Goal: Communication & Community: Answer question/provide support

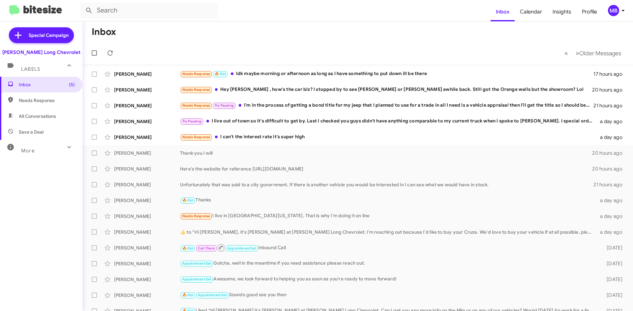
click at [125, 46] on mat-toolbar-row "« Previous » Next Older Messages" at bounding box center [357, 53] width 550 height 21
click at [111, 50] on icon at bounding box center [110, 53] width 8 height 8
click at [285, 142] on div "[PERSON_NAME] Needs Response I can't the interest rate it's super high a day ago" at bounding box center [358, 137] width 540 height 13
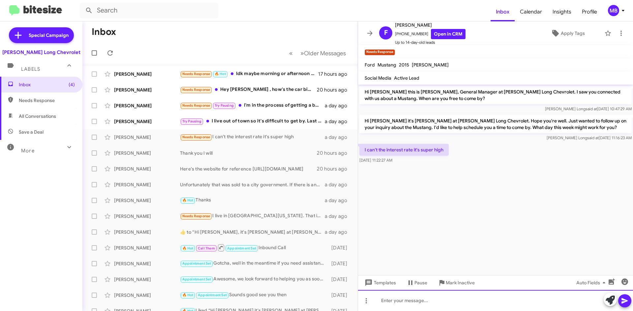
click at [385, 299] on div at bounding box center [495, 300] width 275 height 21
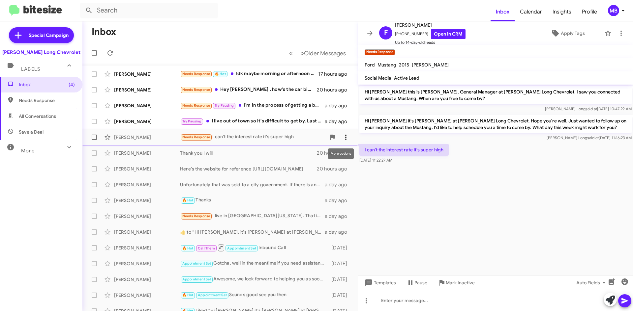
click at [343, 135] on icon at bounding box center [346, 137] width 8 height 8
click at [333, 173] on span "[PERSON_NAME] as responded" at bounding box center [308, 170] width 68 height 16
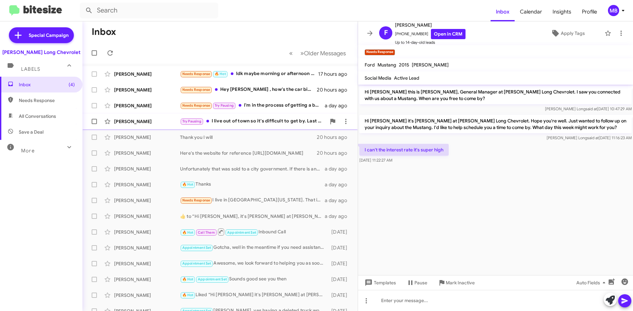
click at [278, 121] on div "Try Pausing I live out of town so it's difficult to get by. Last I checked you …" at bounding box center [253, 122] width 146 height 8
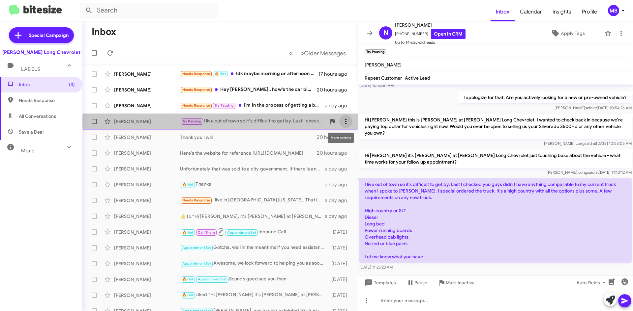
click at [342, 122] on icon at bounding box center [346, 122] width 8 height 8
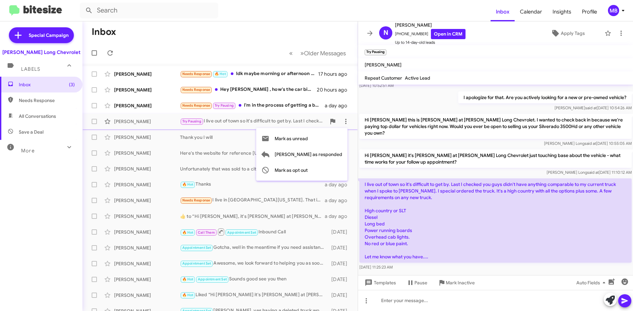
click at [410, 299] on div at bounding box center [316, 155] width 633 height 311
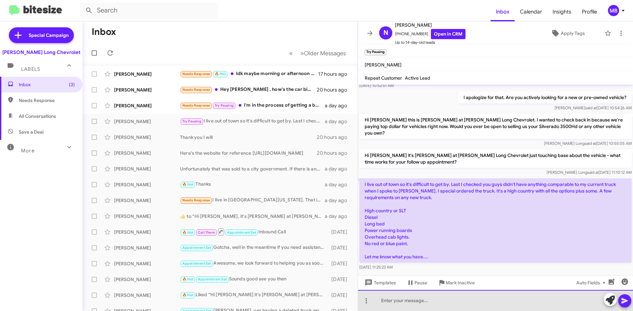
click at [410, 302] on div at bounding box center [495, 300] width 275 height 21
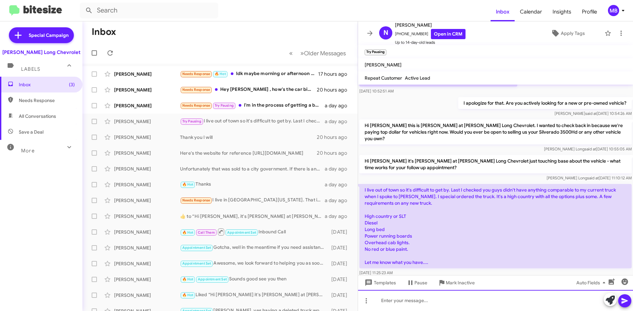
scroll to position [96, 0]
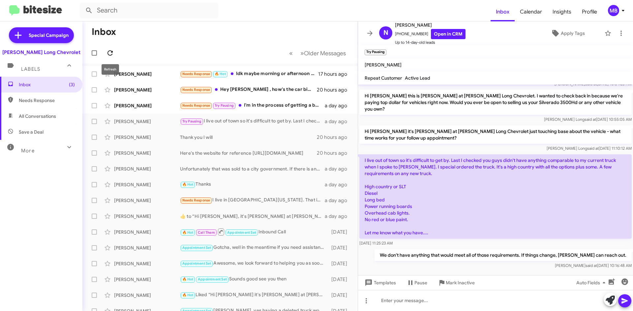
click at [110, 52] on icon at bounding box center [110, 53] width 8 height 8
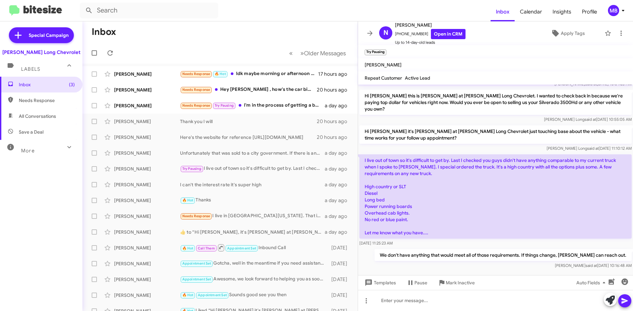
click at [47, 100] on span "Needs Response" at bounding box center [47, 100] width 56 height 7
type input "in:needs-response"
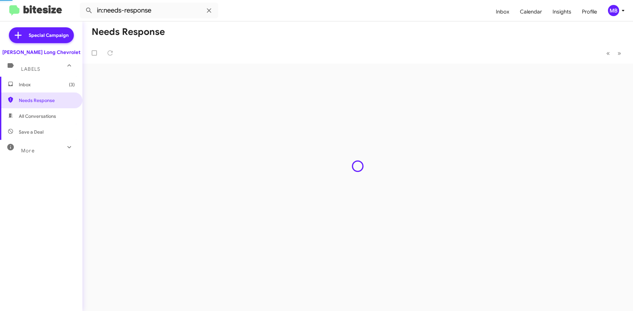
click at [55, 84] on span "Inbox (3)" at bounding box center [47, 84] width 56 height 7
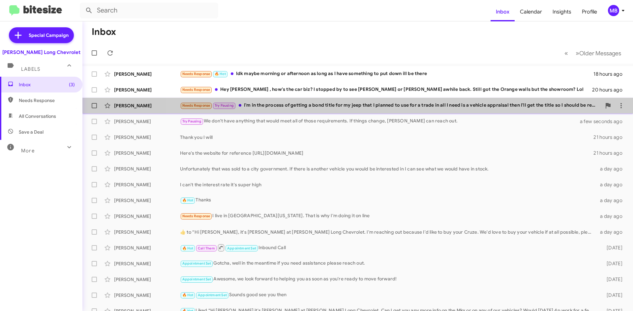
click at [441, 110] on div "[PERSON_NAME] Needs Response Try Pausing I'm in the process of getting a bond t…" at bounding box center [358, 105] width 540 height 13
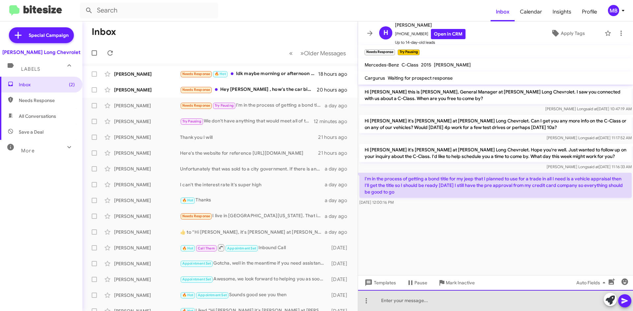
click at [528, 303] on div at bounding box center [495, 300] width 275 height 21
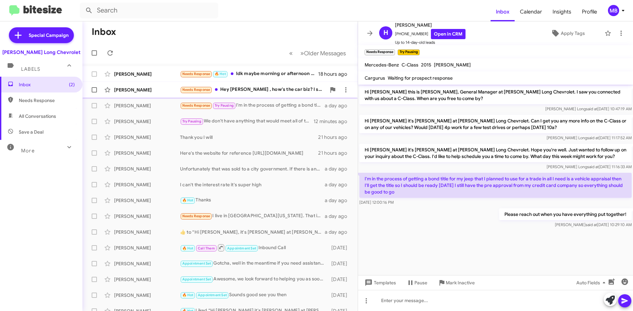
click at [263, 89] on div "Needs Response Hey [PERSON_NAME] , how's the car biz? I stopped by to see [PERS…" at bounding box center [253, 90] width 146 height 8
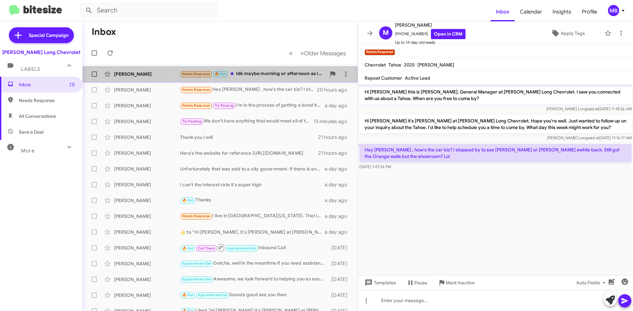
click at [269, 78] on div "[PERSON_NAME] Needs Response 🔥 Hot Idk maybe morning or afternoon as long as I …" at bounding box center [220, 74] width 265 height 13
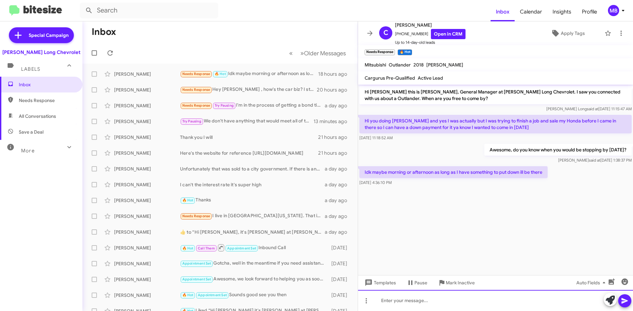
click at [430, 298] on div at bounding box center [495, 300] width 275 height 21
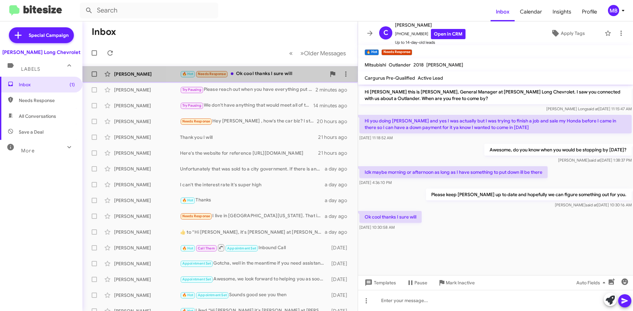
click at [285, 76] on div "🔥 Hot Needs Response Ok cool thanks I sure will" at bounding box center [253, 74] width 146 height 8
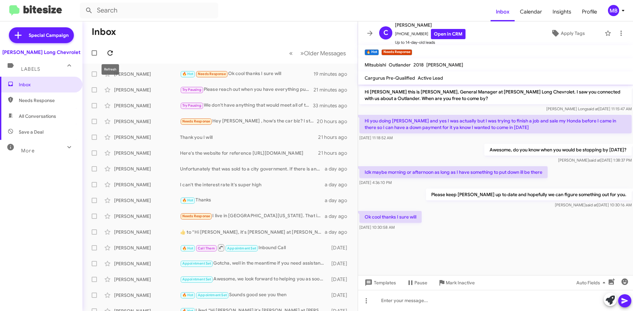
click at [111, 50] on icon at bounding box center [110, 53] width 8 height 8
click at [114, 57] on span at bounding box center [109, 53] width 13 height 8
click at [270, 74] on div "Try Pausing Needs Response Important 👍🏻" at bounding box center [253, 74] width 146 height 8
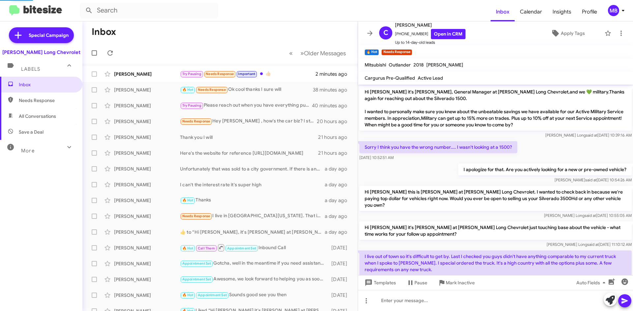
scroll to position [120, 0]
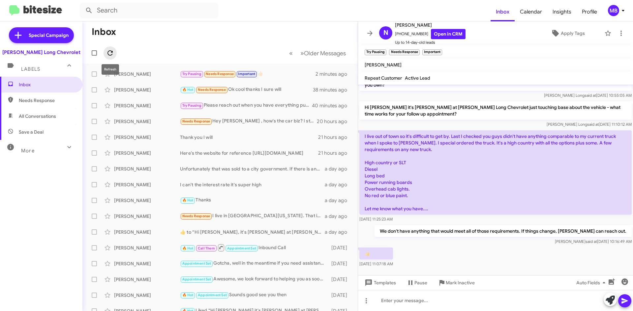
click at [105, 50] on span at bounding box center [109, 53] width 13 height 8
click at [111, 53] on icon at bounding box center [110, 53] width 8 height 8
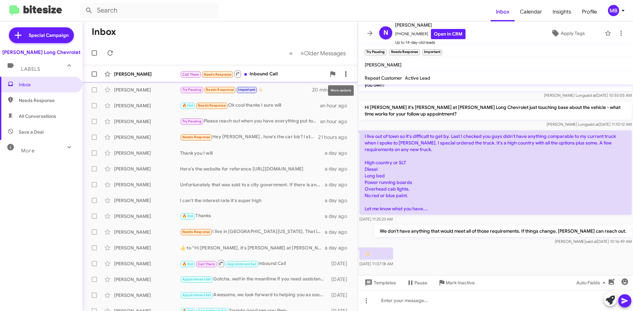
click at [342, 72] on icon at bounding box center [346, 74] width 8 height 8
click at [337, 112] on span "[PERSON_NAME] as responded" at bounding box center [308, 107] width 68 height 16
click at [114, 53] on span at bounding box center [109, 53] width 13 height 8
click at [111, 55] on icon at bounding box center [109, 52] width 5 height 5
click at [281, 78] on div "[PERSON_NAME] Call Them Needs Response Inbound Call a few seconds ago" at bounding box center [220, 74] width 265 height 13
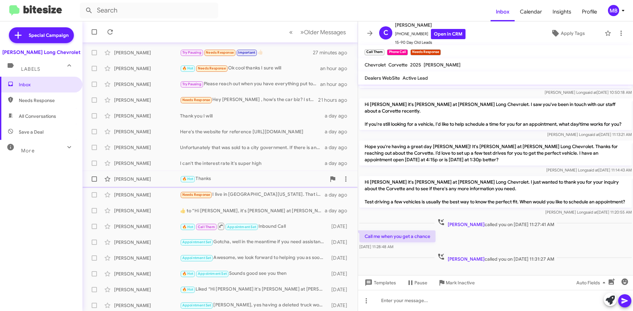
scroll to position [71, 0]
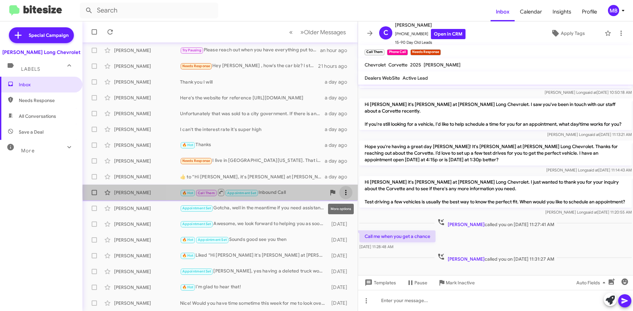
click at [342, 191] on icon at bounding box center [346, 193] width 8 height 8
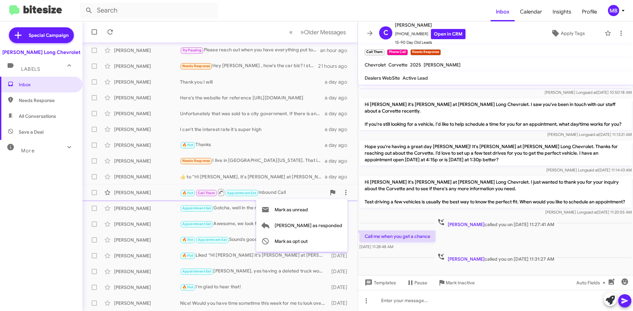
click at [488, 229] on div at bounding box center [316, 155] width 633 height 311
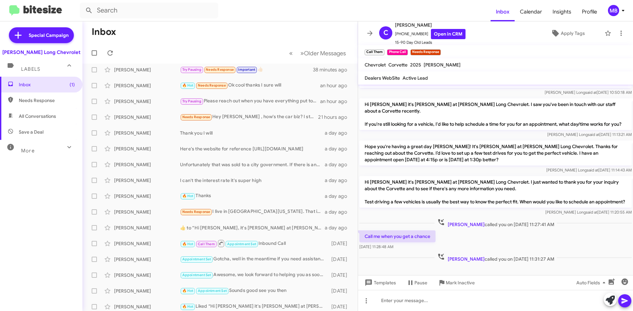
scroll to position [0, 0]
